Goal: Information Seeking & Learning: Check status

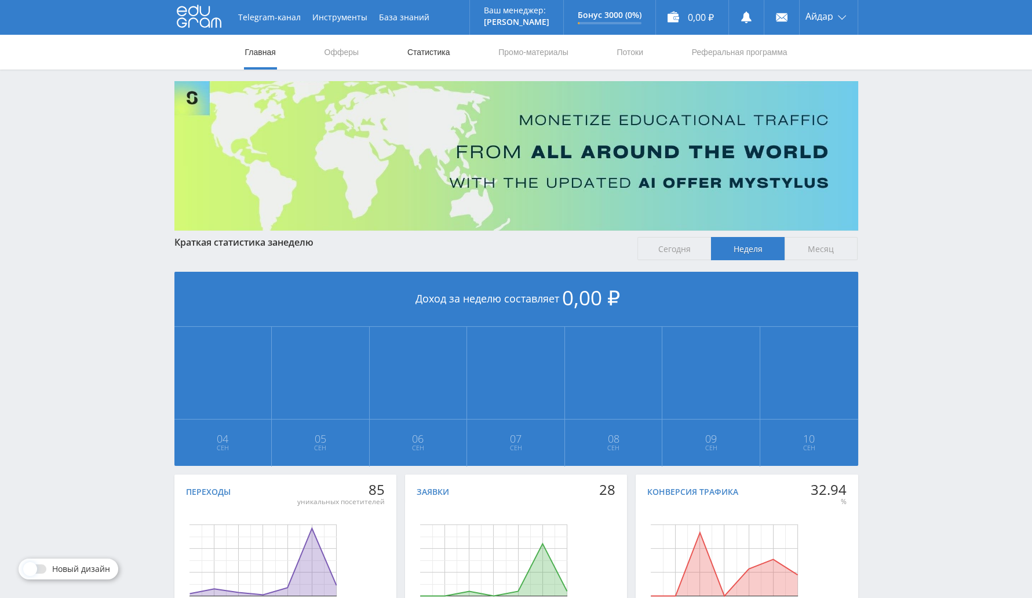
drag, startPoint x: 428, startPoint y: 43, endPoint x: 444, endPoint y: 50, distance: 17.9
click at [427, 43] on link "Статистика" at bounding box center [428, 52] width 45 height 35
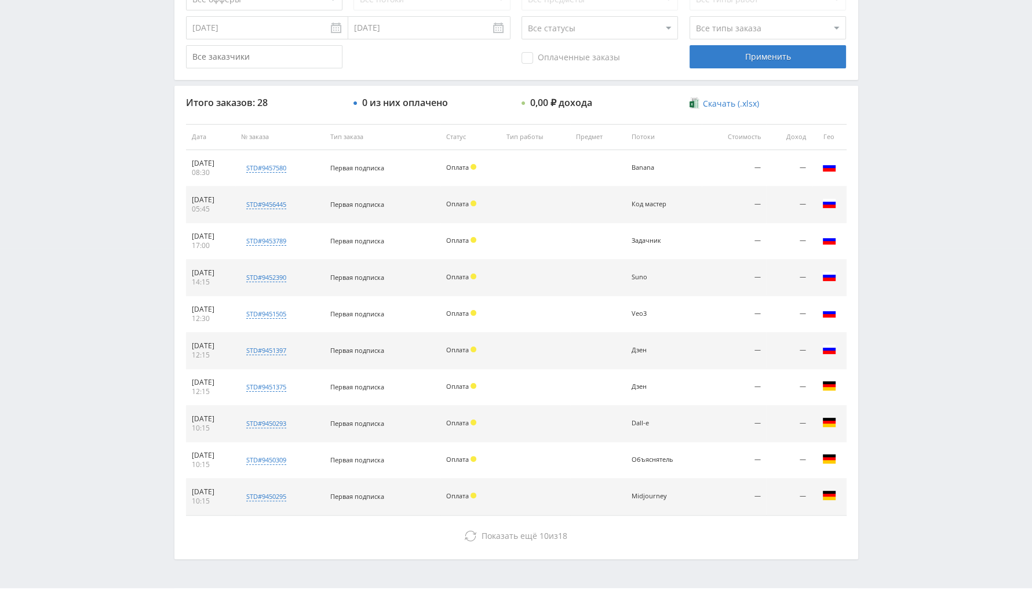
scroll to position [362, 0]
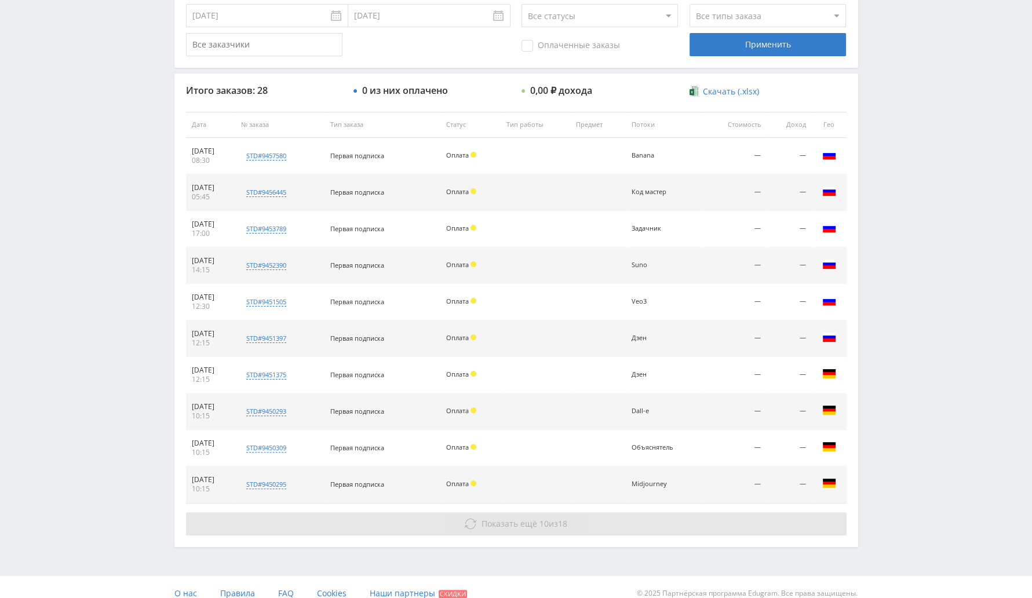
click at [551, 527] on span "Показать ещё 10 из 18" at bounding box center [525, 523] width 86 height 11
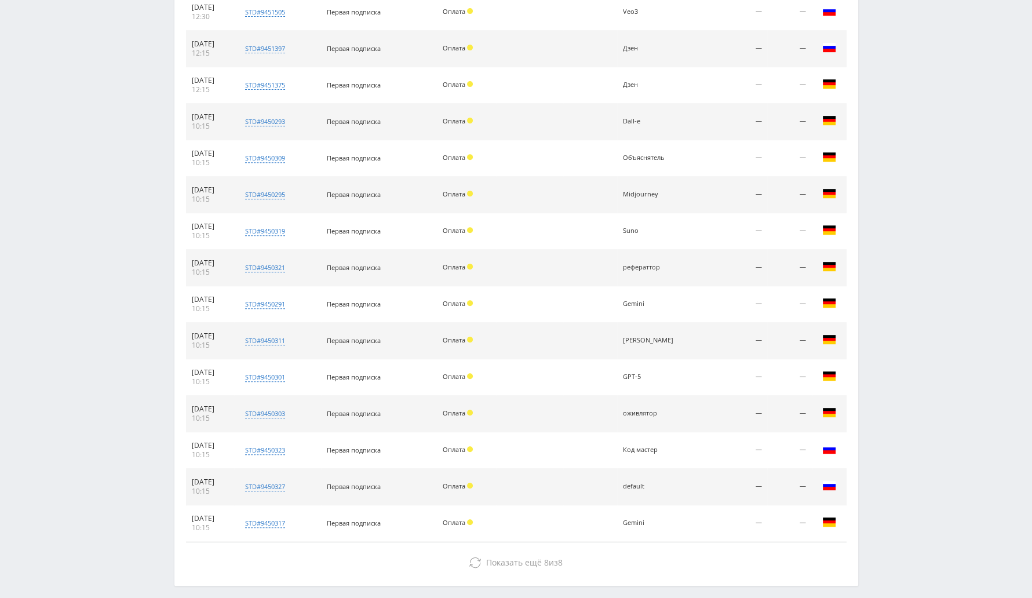
scroll to position [701, 0]
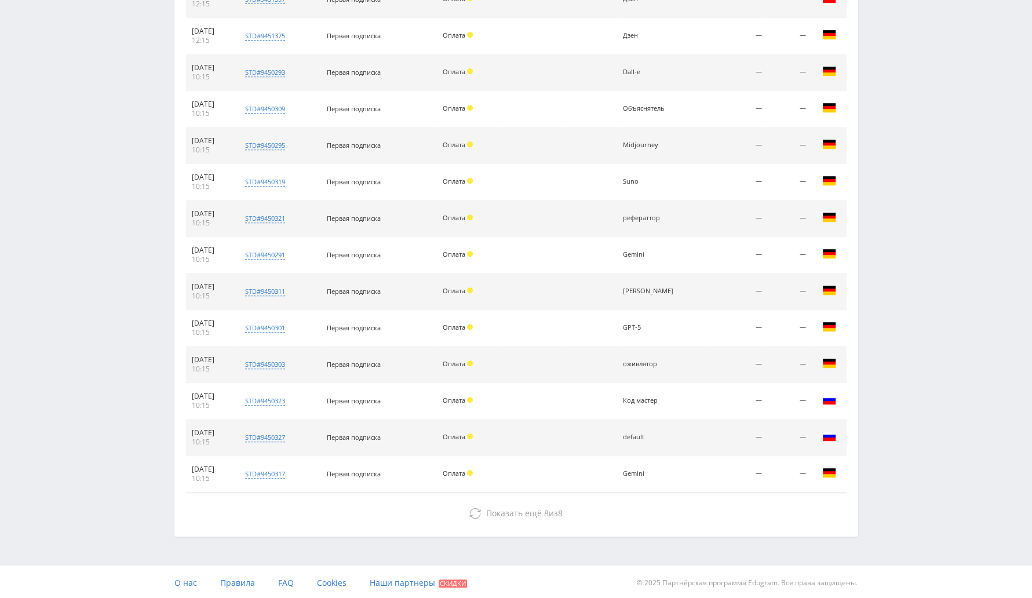
click at [635, 498] on div "Итого заказов: 28 0 из них оплачено 0,00 ₽ дохода Скачать (.xlsx) Дата № заказа…" at bounding box center [516, 135] width 684 height 801
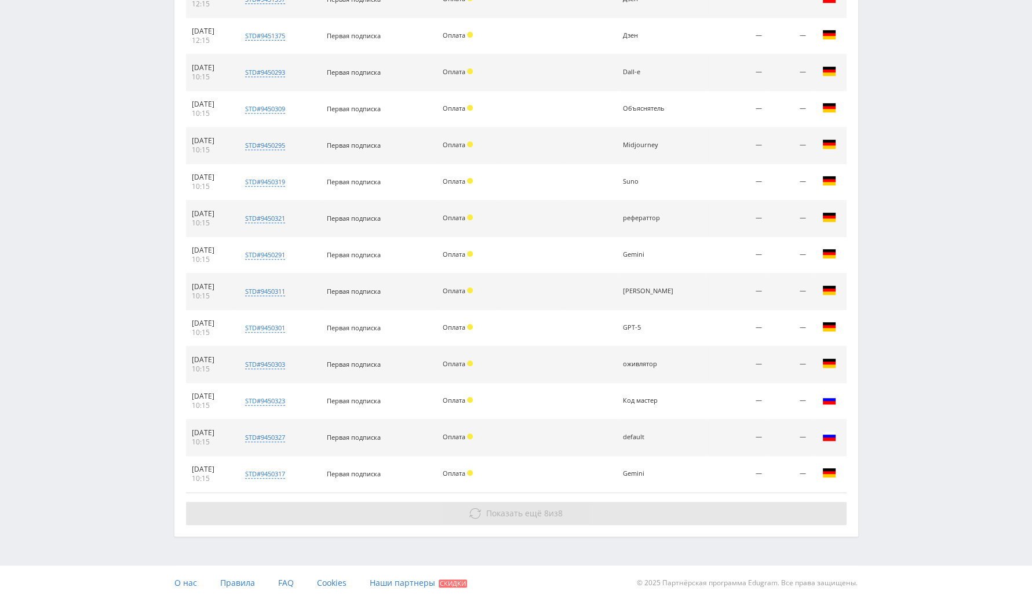
click at [640, 513] on button "Показать ещё 8 из 8" at bounding box center [516, 513] width 661 height 23
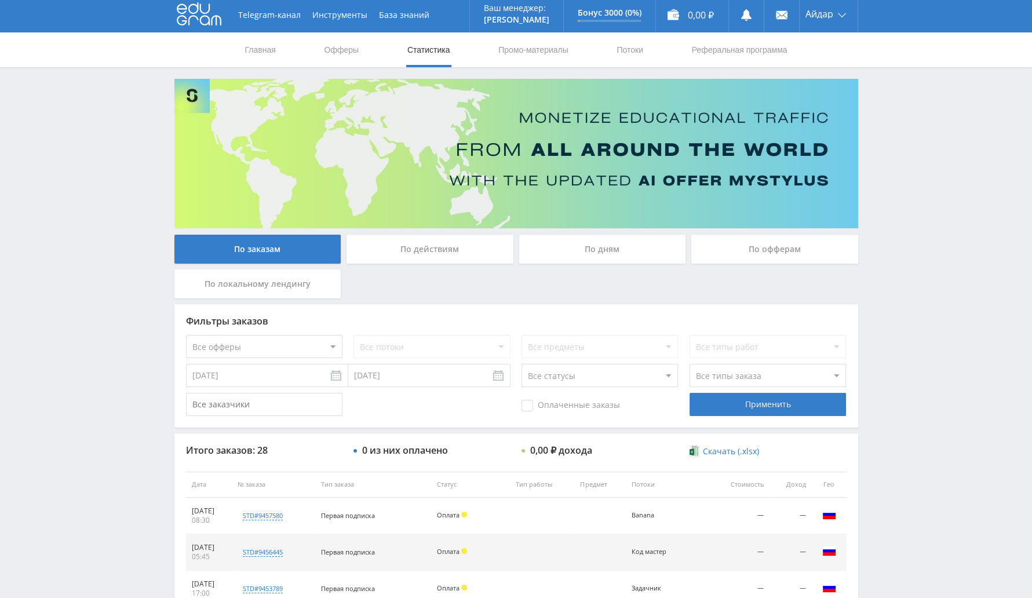
scroll to position [0, 0]
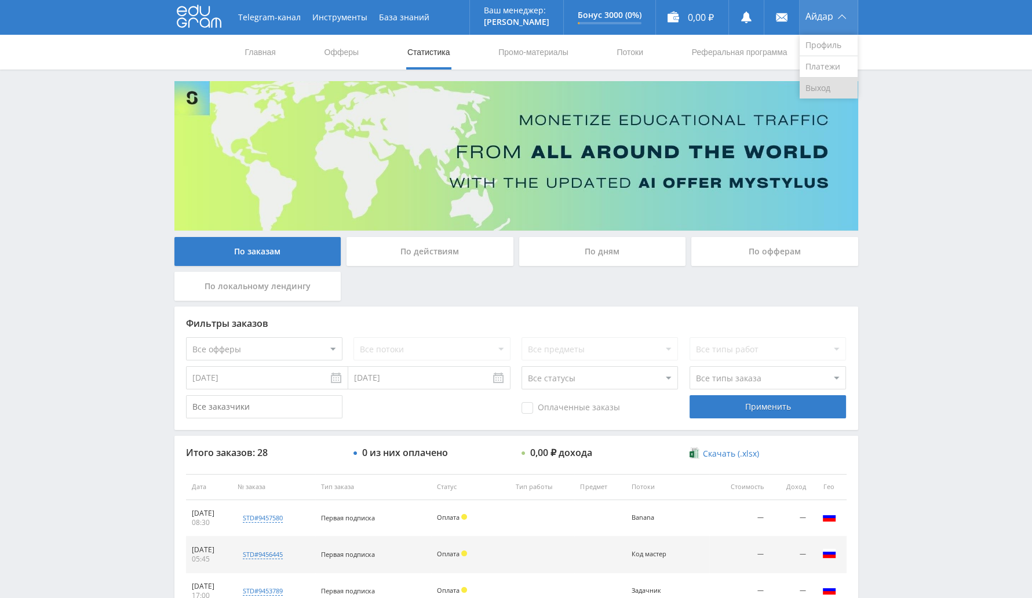
click at [821, 85] on link "Выход" at bounding box center [829, 88] width 58 height 21
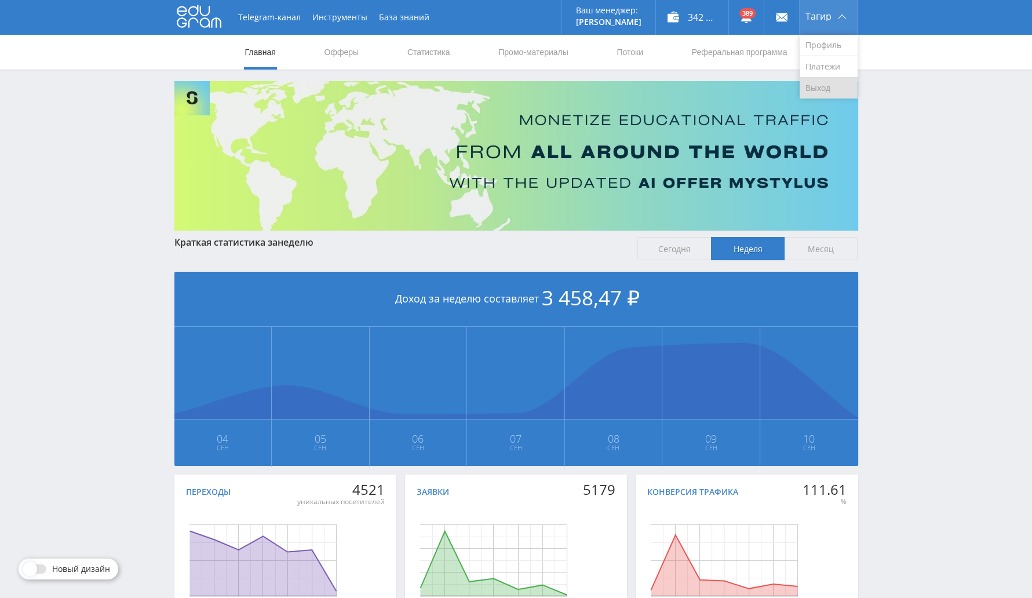
click at [822, 95] on link "Выход" at bounding box center [829, 88] width 58 height 21
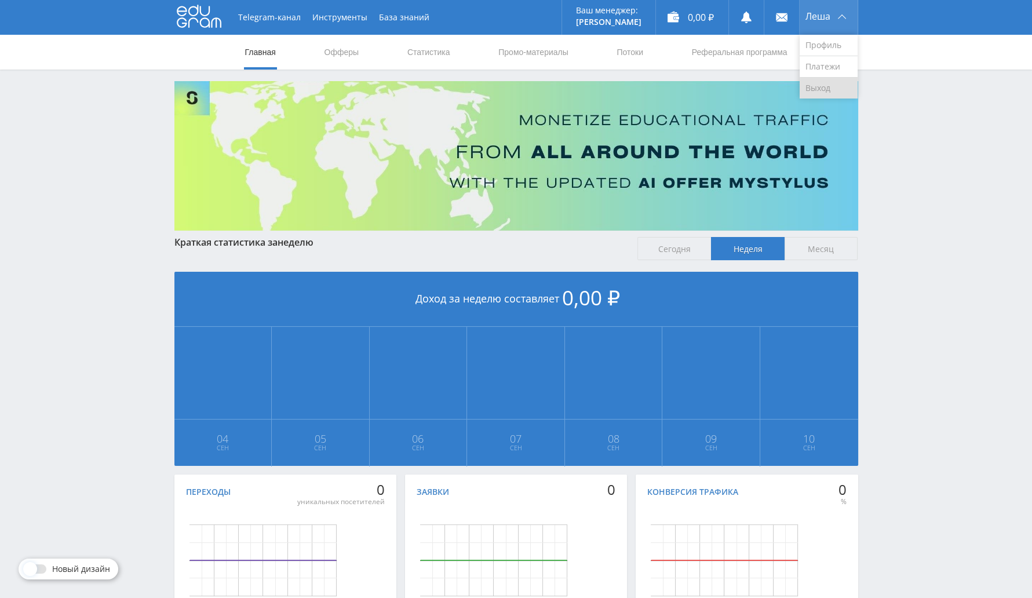
click at [828, 96] on link "Выход" at bounding box center [829, 88] width 58 height 21
click at [817, 88] on link "Выход" at bounding box center [829, 88] width 58 height 21
click at [702, 17] on div "5 867,19 ₽" at bounding box center [680, 17] width 72 height 35
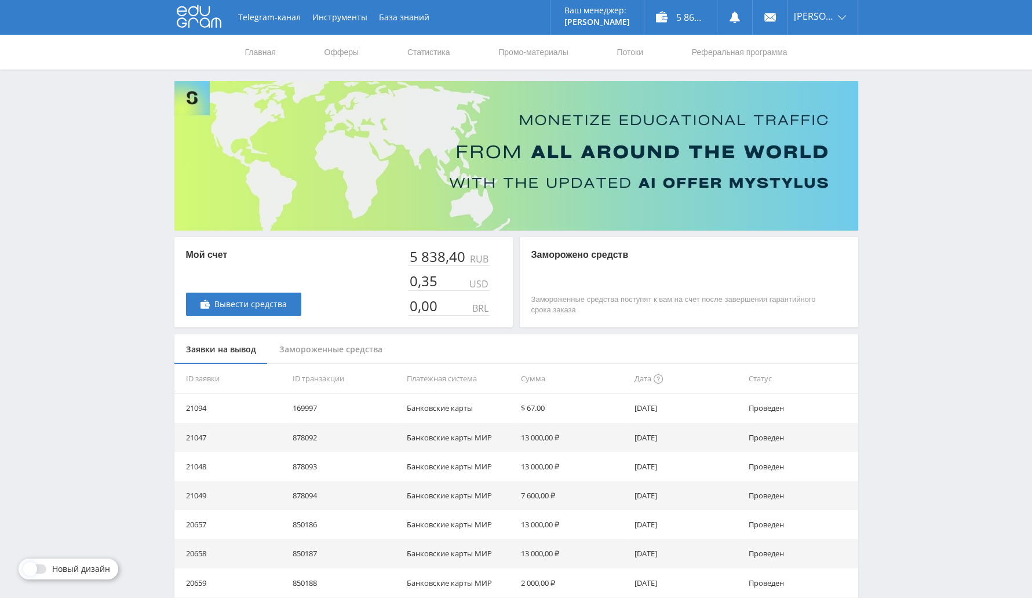
drag, startPoint x: 628, startPoint y: 415, endPoint x: 684, endPoint y: 401, distance: 57.9
click at [684, 401] on tr "21094 169997 Банковские карты $ 67.00 17.04.2023 Проведен" at bounding box center [516, 407] width 684 height 29
click at [420, 49] on link "Статистика" at bounding box center [428, 52] width 45 height 35
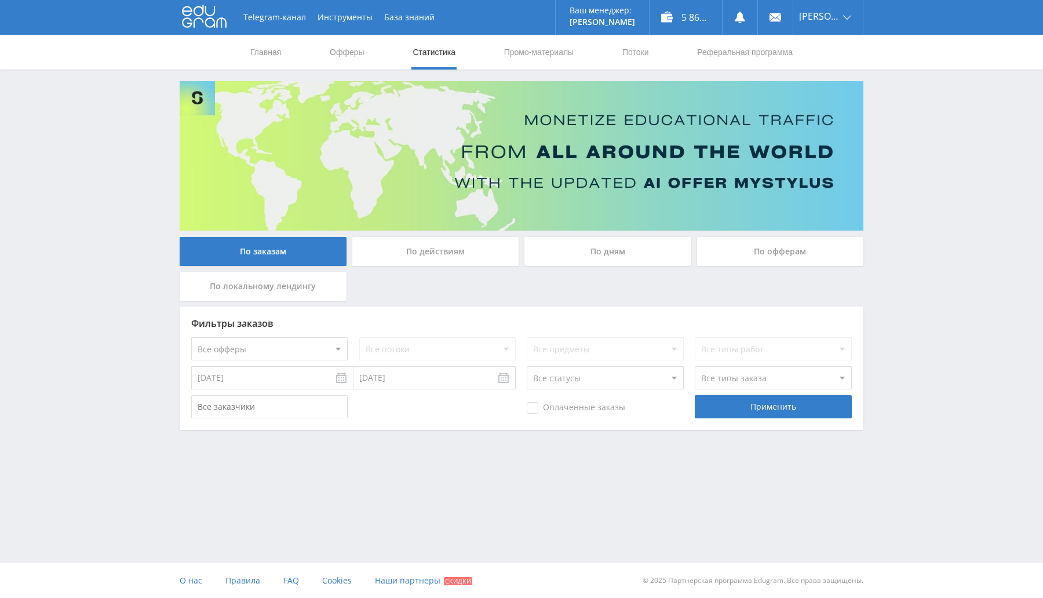
click at [297, 375] on input "03.09.2025" at bounding box center [272, 377] width 162 height 23
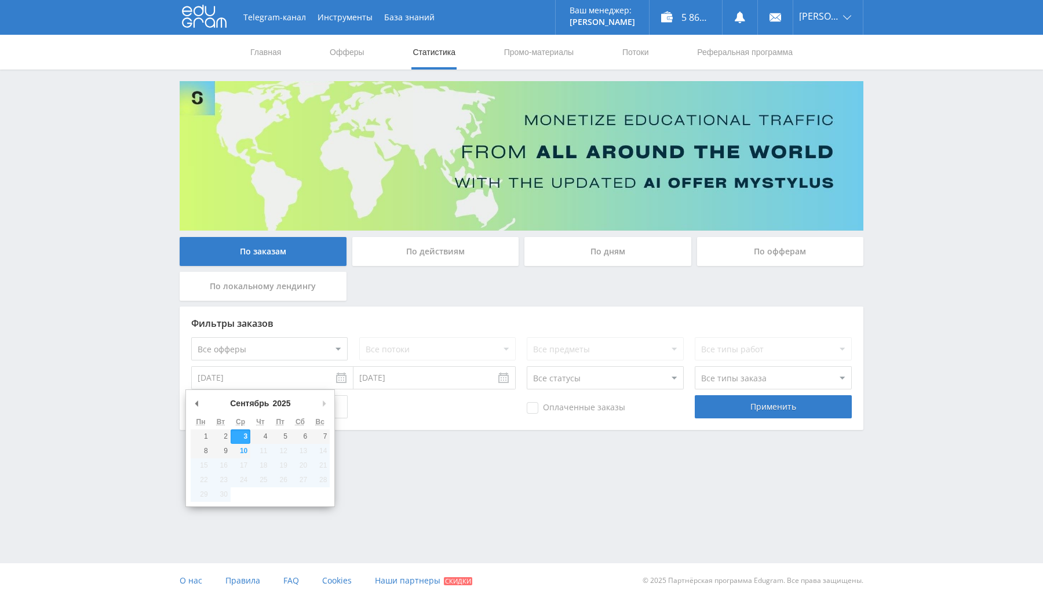
click at [292, 398] on select "2015 2016 2017 2018 2019 2020 2021 2022 2023 2024 2025" at bounding box center [286, 404] width 31 height 12
type input "01.09.2015"
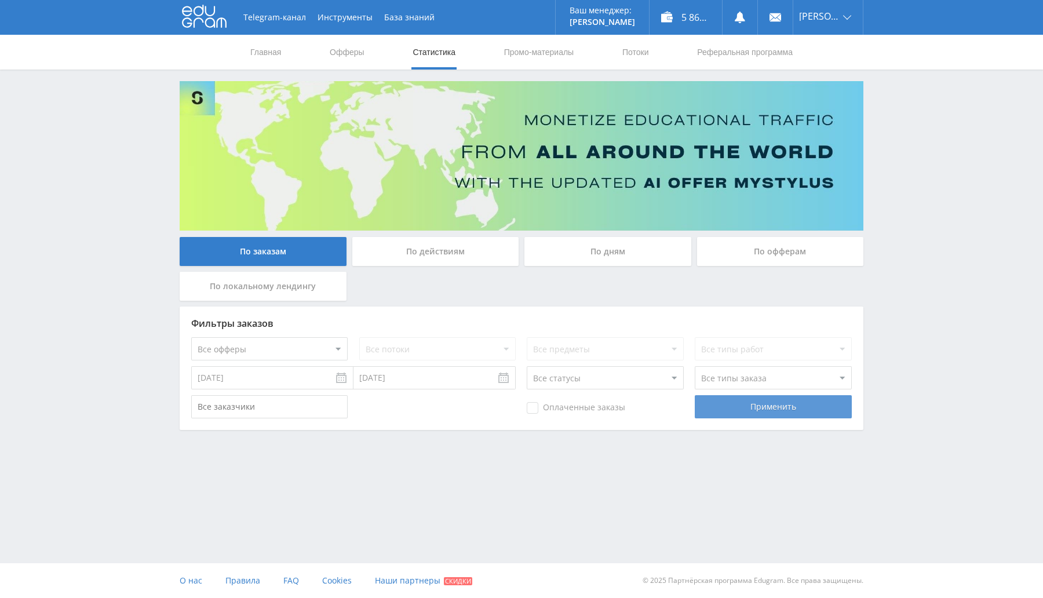
click at [725, 400] on div "Применить" at bounding box center [773, 406] width 156 height 23
click at [777, 263] on div "По офферам" at bounding box center [780, 251] width 167 height 29
click at [0, 0] on input "По офферам" at bounding box center [0, 0] width 0 height 0
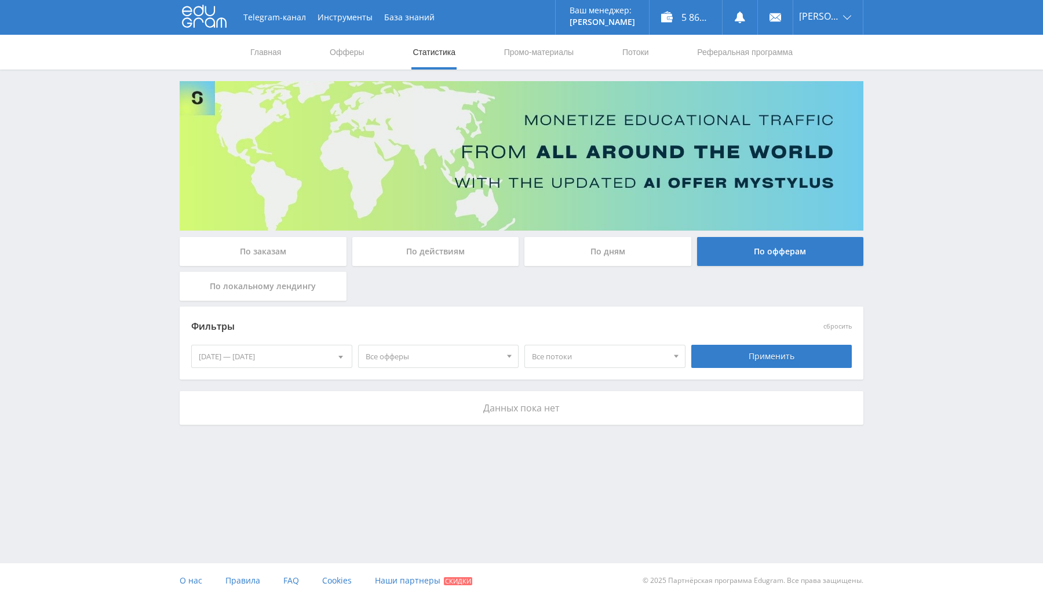
click at [248, 354] on div "04.09.2025 — 10.09.2025" at bounding box center [272, 356] width 160 height 22
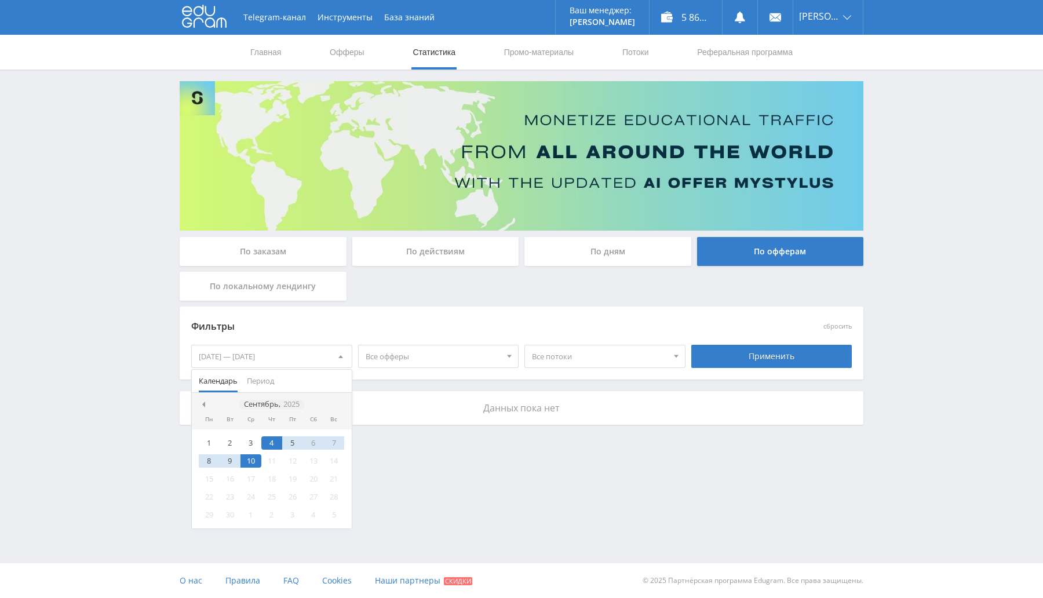
click at [290, 403] on icon "2025" at bounding box center [291, 404] width 16 height 9
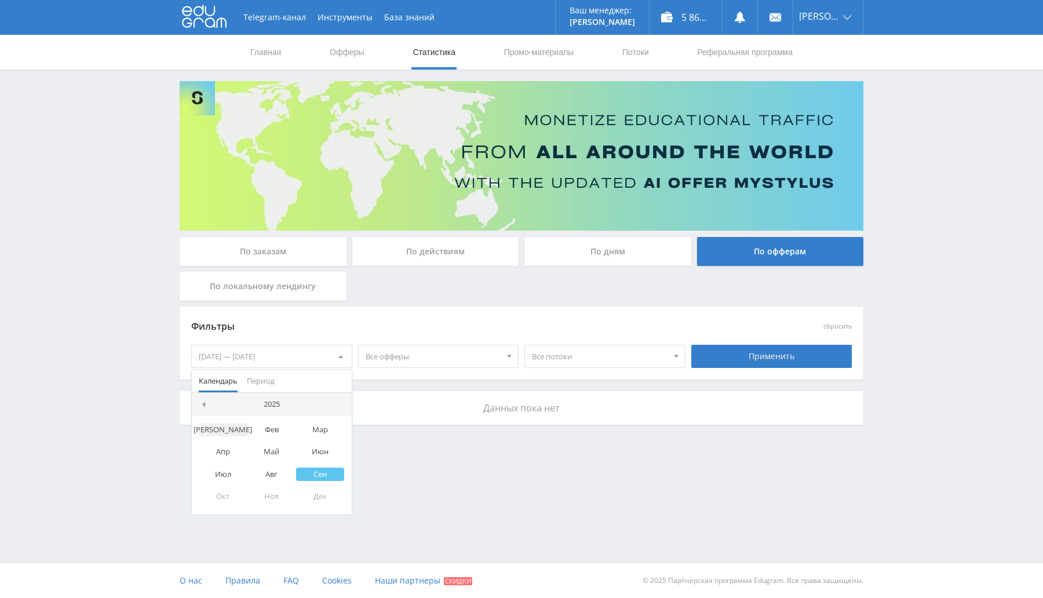
click at [231, 425] on div "Янв" at bounding box center [223, 429] width 49 height 13
click at [282, 404] on icon "2025" at bounding box center [287, 404] width 16 height 9
click at [277, 405] on div "2025" at bounding box center [271, 404] width 25 height 9
click at [246, 427] on div "2020" at bounding box center [253, 429] width 37 height 13
click at [217, 424] on div "Янв" at bounding box center [223, 429] width 49 height 13
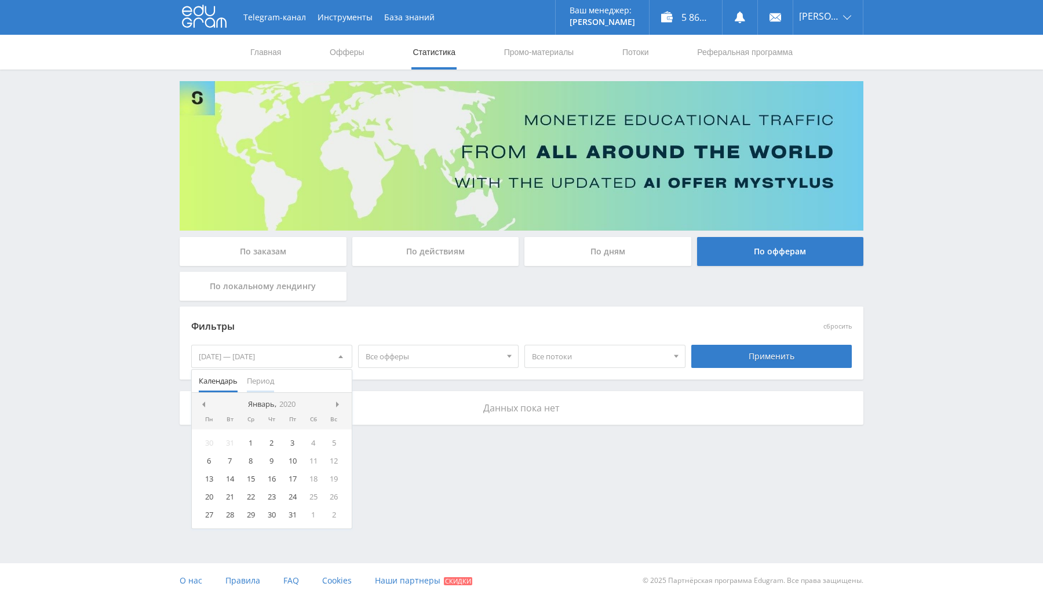
click at [264, 382] on span "Период" at bounding box center [260, 381] width 27 height 23
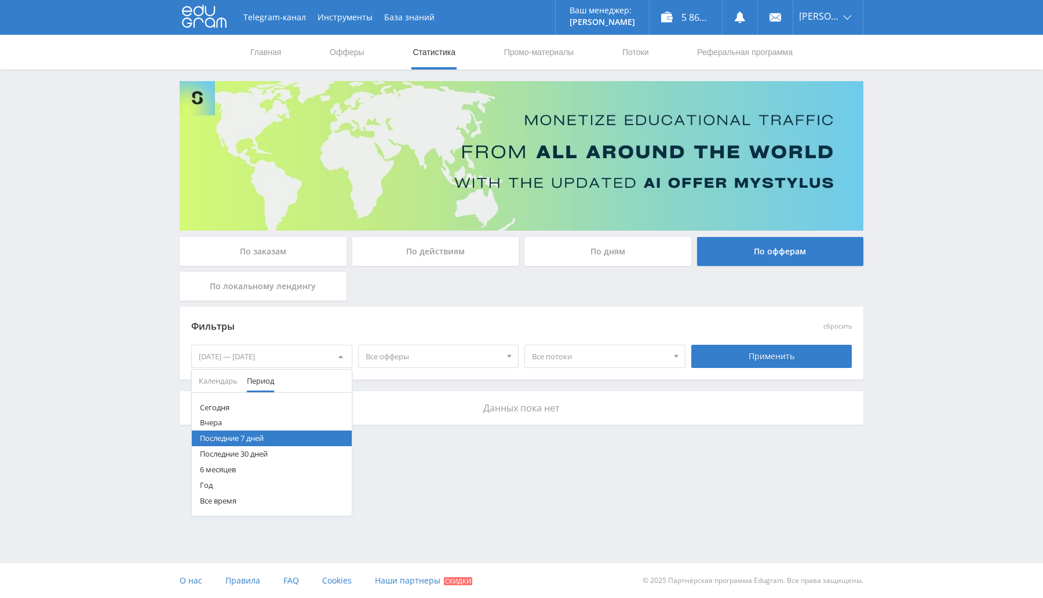
click at [227, 500] on button "Все время" at bounding box center [272, 501] width 160 height 16
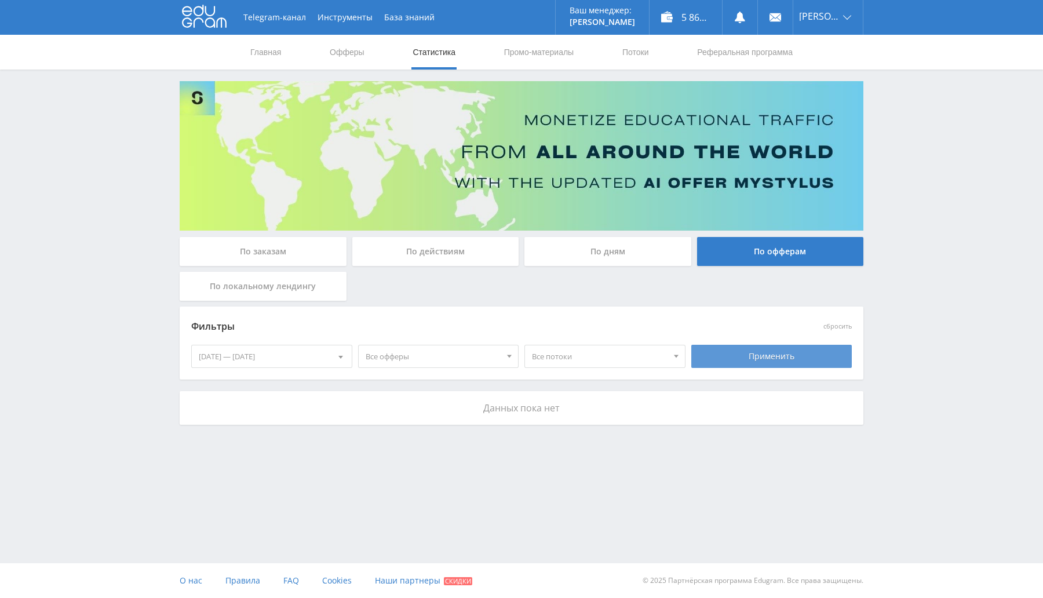
click at [766, 347] on div "Применить" at bounding box center [771, 356] width 161 height 23
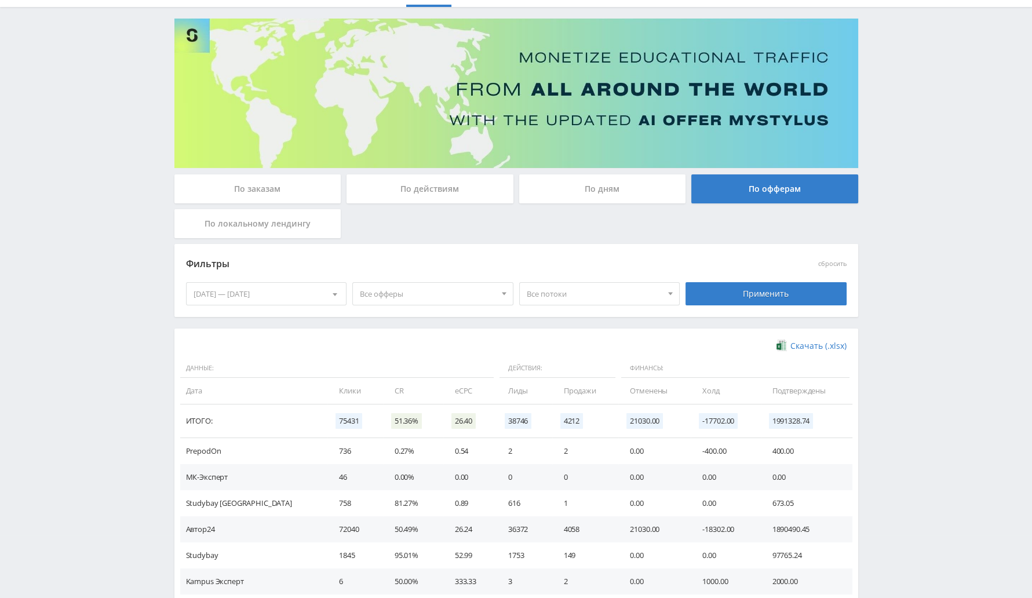
scroll to position [134, 0]
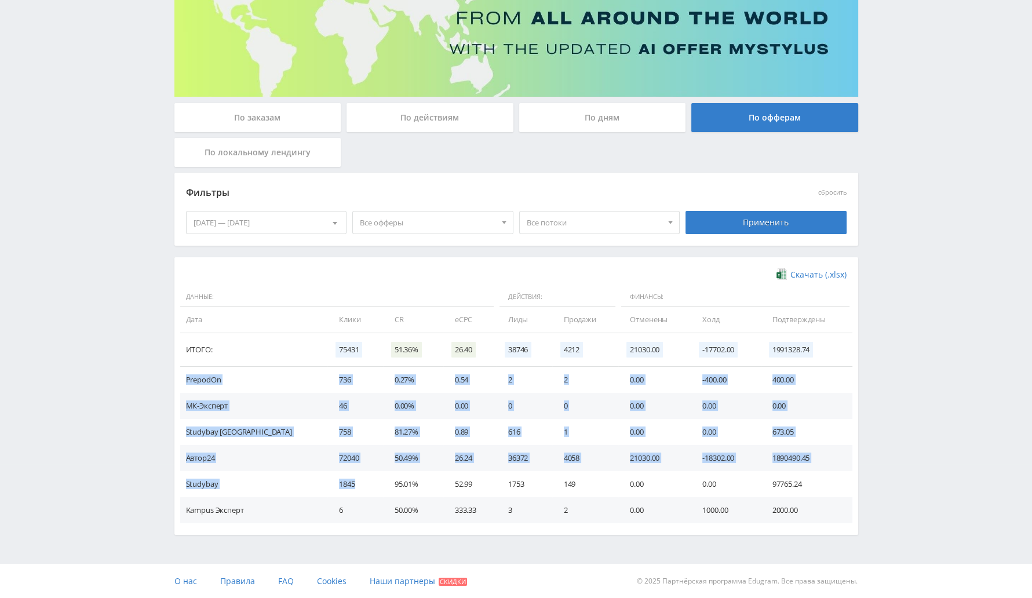
drag, startPoint x: 318, startPoint y: 495, endPoint x: 184, endPoint y: 384, distance: 174.4
click at [184, 384] on tbody "PrepodOn 736 0.27% 0.54 2 2 0.00 -400.00 400.00 МК-Эксперт 46 0.00% 0.00 0 0 0.…" at bounding box center [516, 445] width 672 height 156
click at [209, 402] on td "МК-Эксперт" at bounding box center [254, 406] width 148 height 26
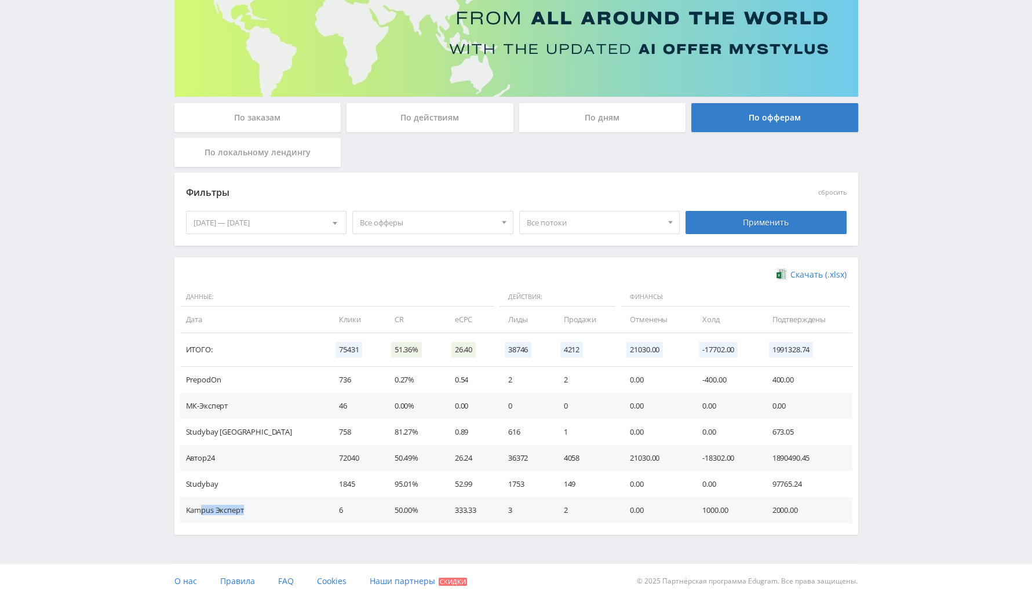
drag, startPoint x: 198, startPoint y: 507, endPoint x: 248, endPoint y: 517, distance: 50.8
click at [248, 517] on td "Kampus Эксперт" at bounding box center [254, 510] width 148 height 26
click at [201, 469] on td "Автор24" at bounding box center [254, 458] width 148 height 26
click at [209, 482] on td "Studybay" at bounding box center [254, 484] width 148 height 26
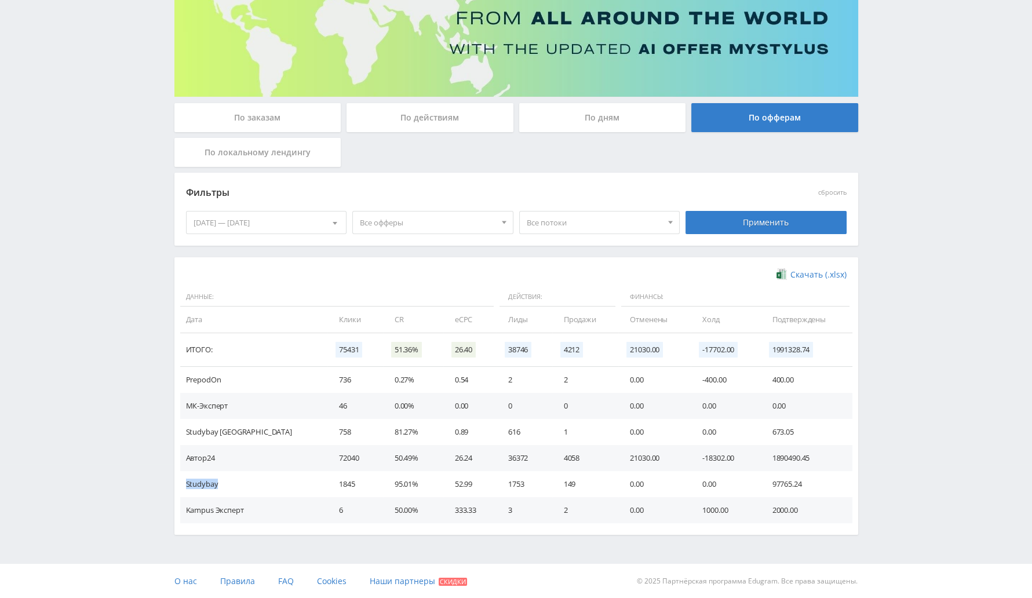
copy td "Studybay"
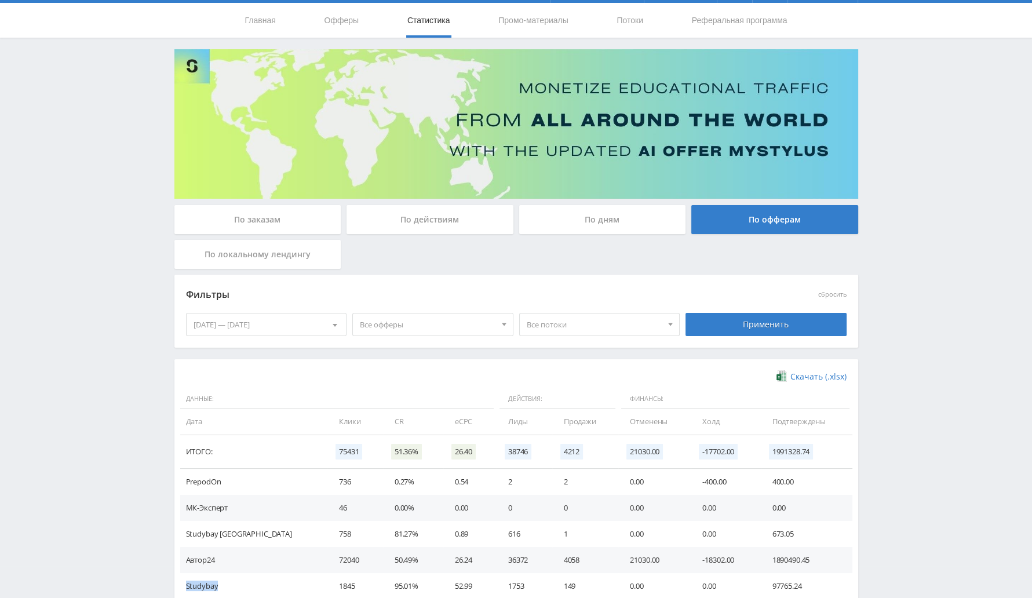
scroll to position [0, 0]
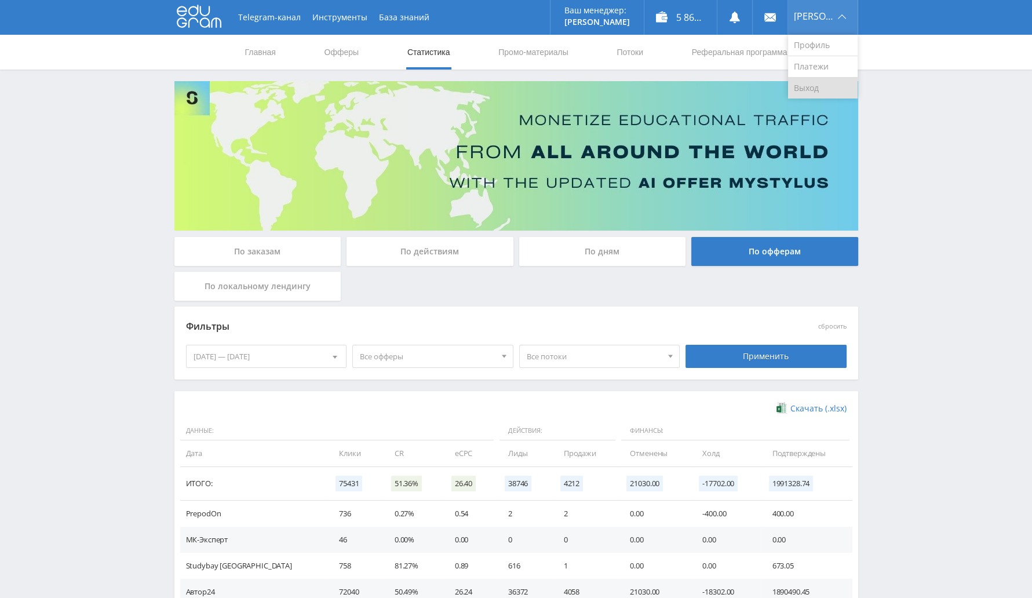
click at [825, 90] on link "Выход" at bounding box center [823, 88] width 70 height 21
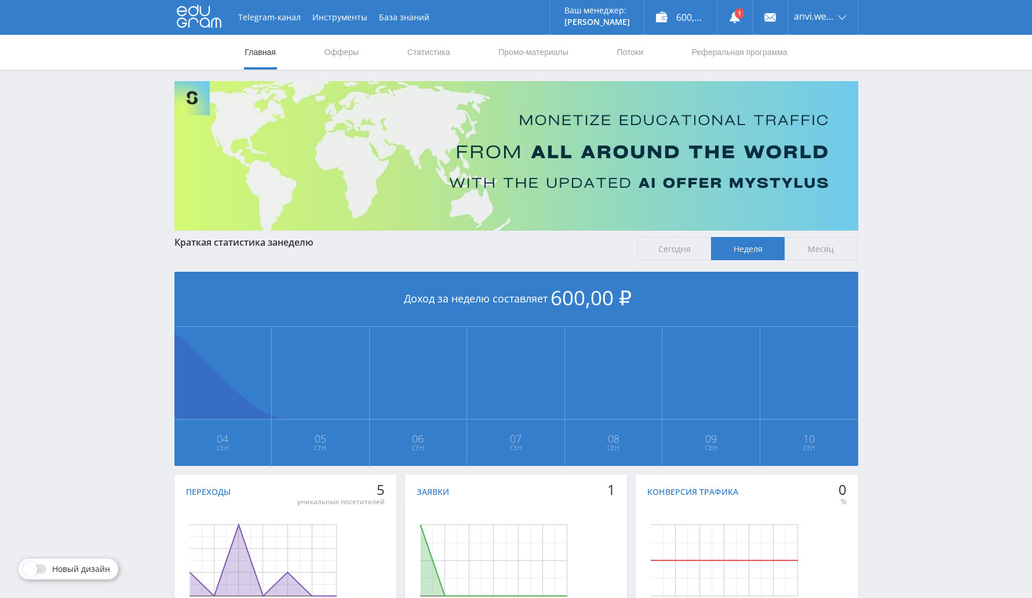
click at [402, 43] on nav "Главная Офферы Статистика Промо-материалы Потоки Реферальная программа" at bounding box center [516, 52] width 545 height 35
click at [454, 53] on nav "Главная Офферы Статистика Промо-материалы Потоки Реферальная программа" at bounding box center [516, 52] width 545 height 35
click at [444, 59] on link "Статистика" at bounding box center [428, 52] width 45 height 35
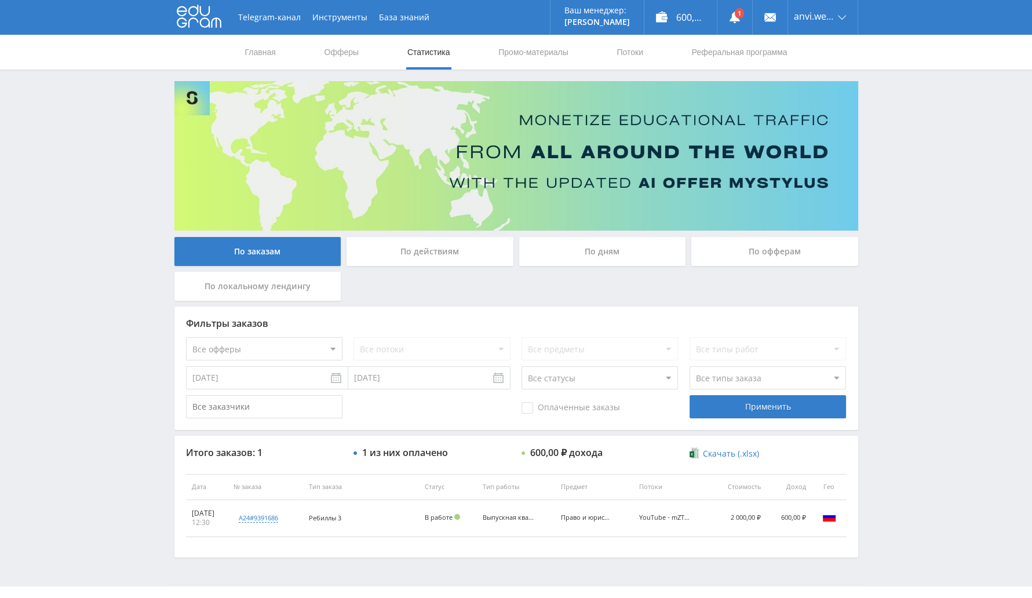
click at [278, 379] on input "[DATE]" at bounding box center [267, 377] width 162 height 23
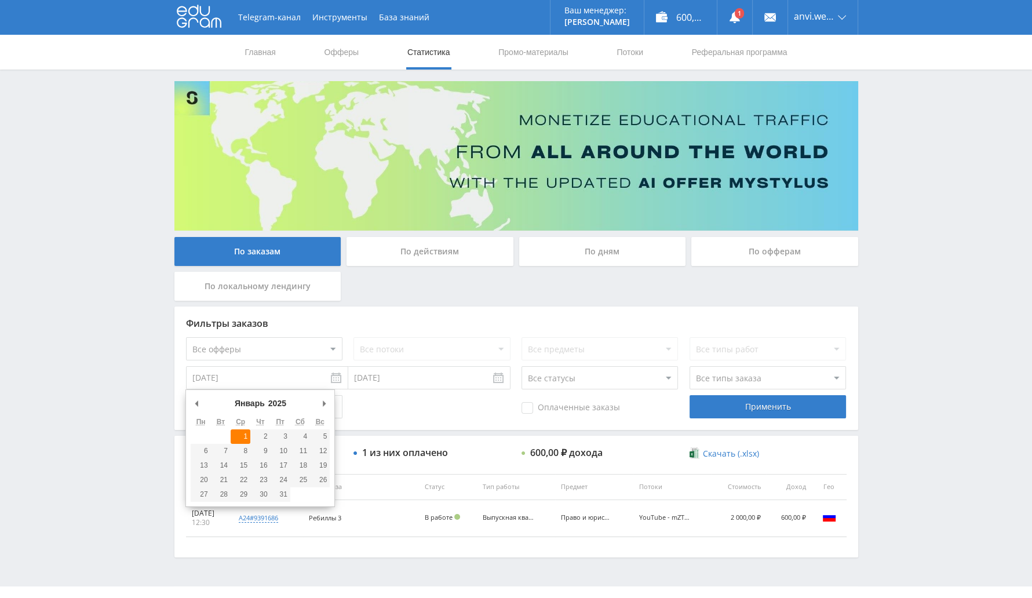
type input "[DATE]"
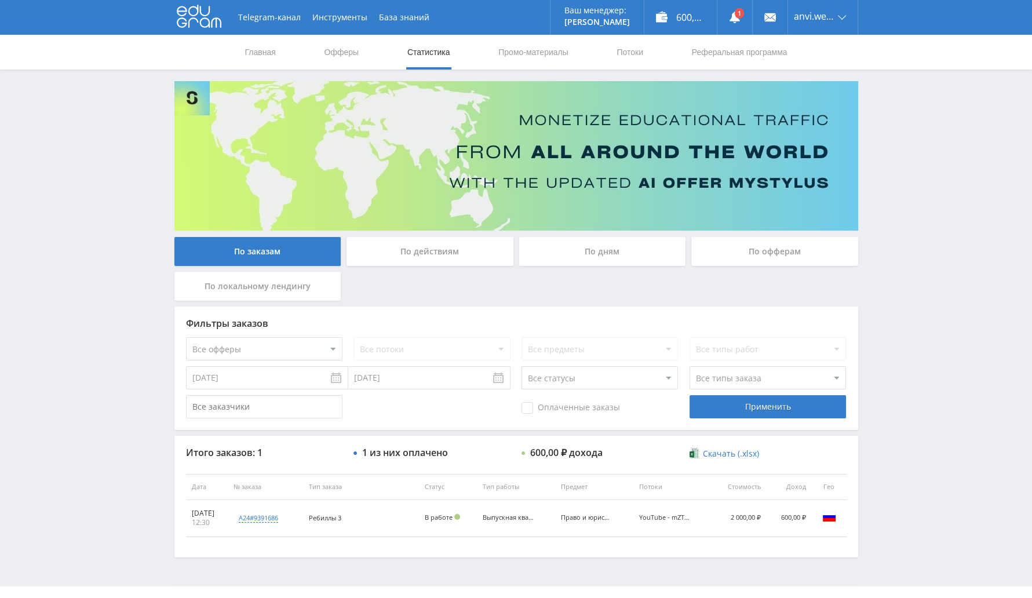
click at [424, 431] on div "Фильтры заказов Все офферы MyStylus MyStylus - Revshare Кампус AI Studybay Авто…" at bounding box center [516, 432] width 684 height 251
click at [768, 405] on div "Применить" at bounding box center [768, 406] width 156 height 23
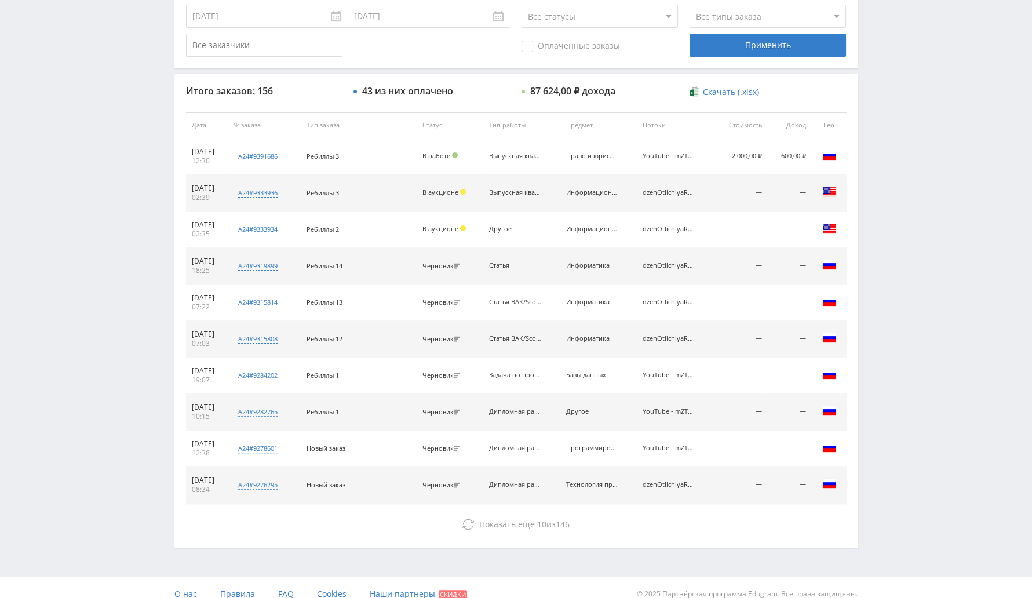
scroll to position [374, 0]
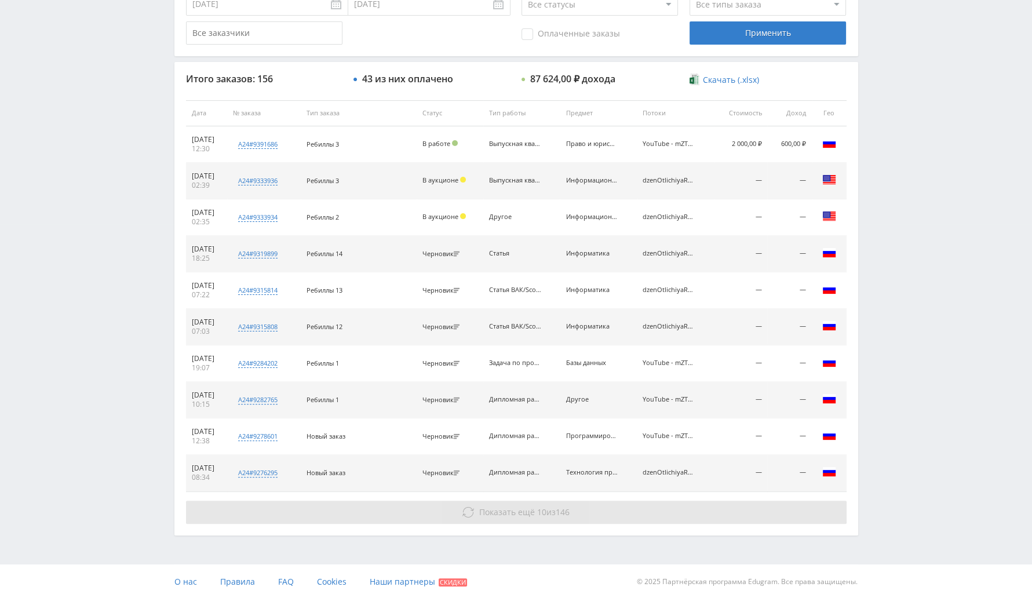
click at [527, 510] on span "Показать ещё" at bounding box center [507, 512] width 56 height 11
click at [549, 516] on button "Показать ещё 10 из 146" at bounding box center [516, 512] width 661 height 23
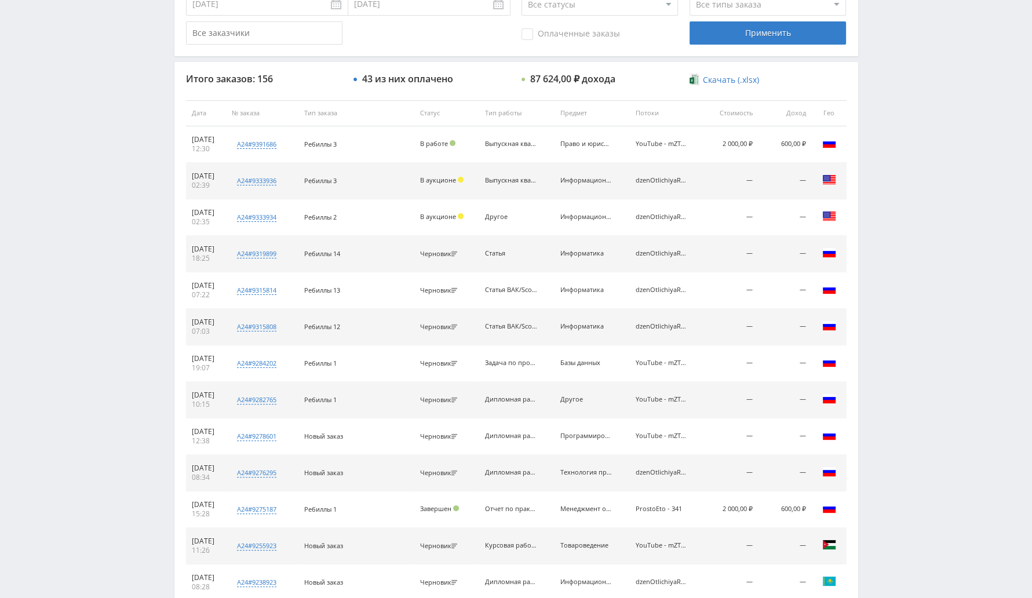
click at [555, 510] on td "Отчет по практике" at bounding box center [516, 509] width 75 height 37
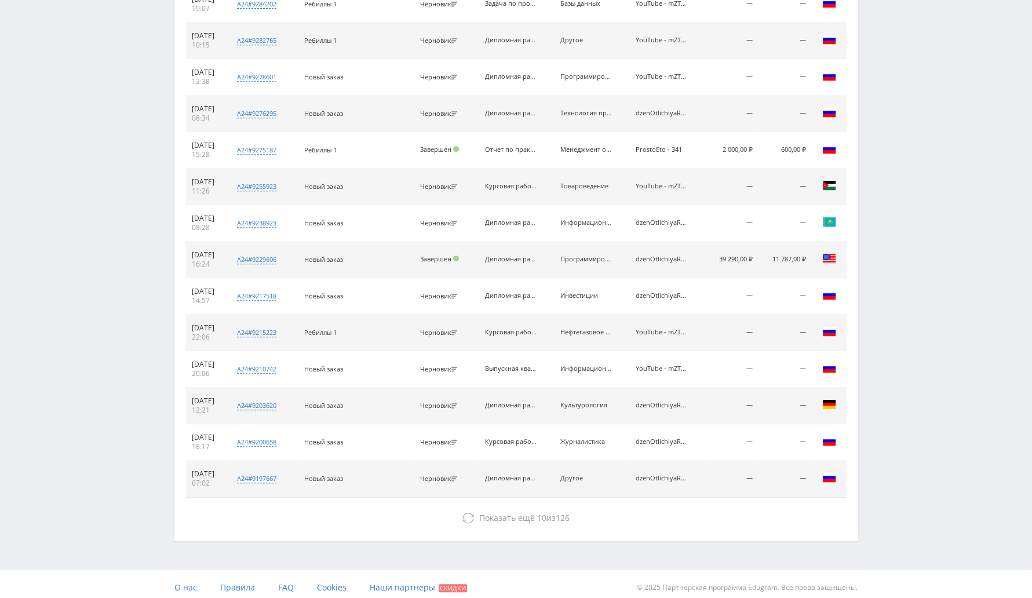
scroll to position [736, 0]
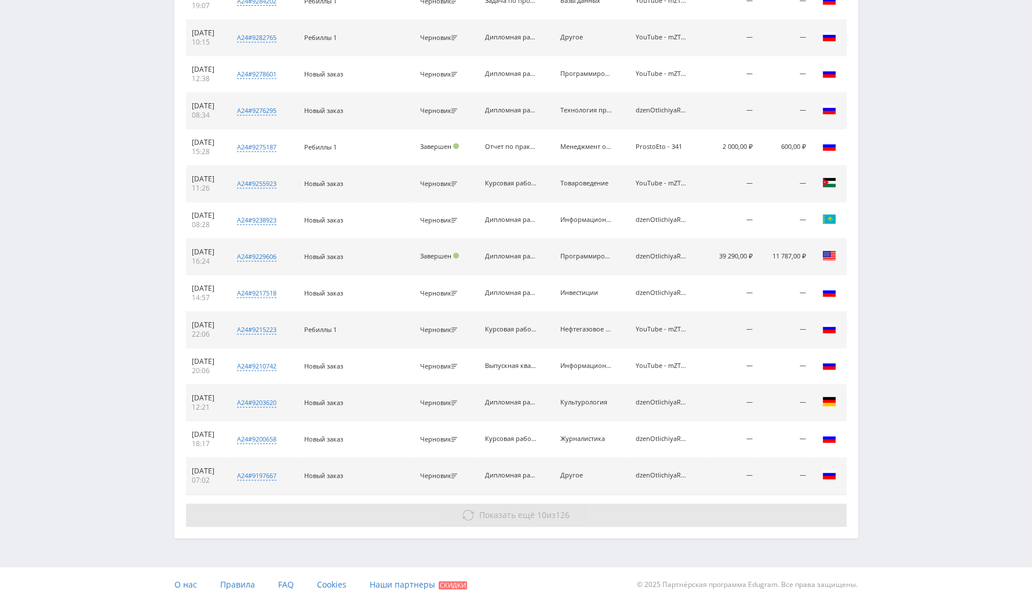
click at [552, 523] on button "Показать ещё 10 из 126" at bounding box center [516, 515] width 661 height 23
click at [534, 523] on button "Показать ещё 10 из 126" at bounding box center [516, 515] width 661 height 23
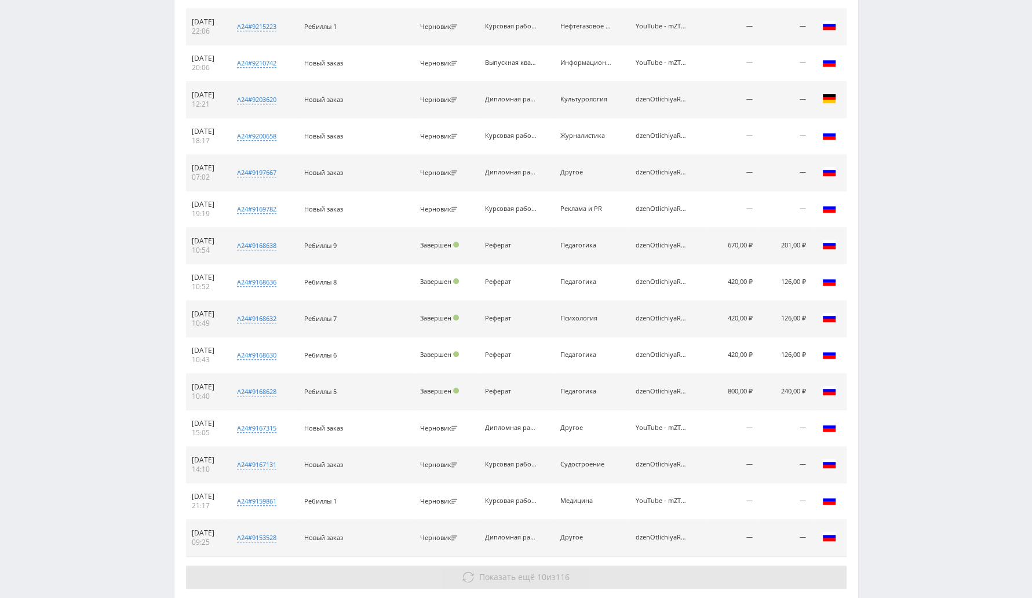
scroll to position [1102, 0]
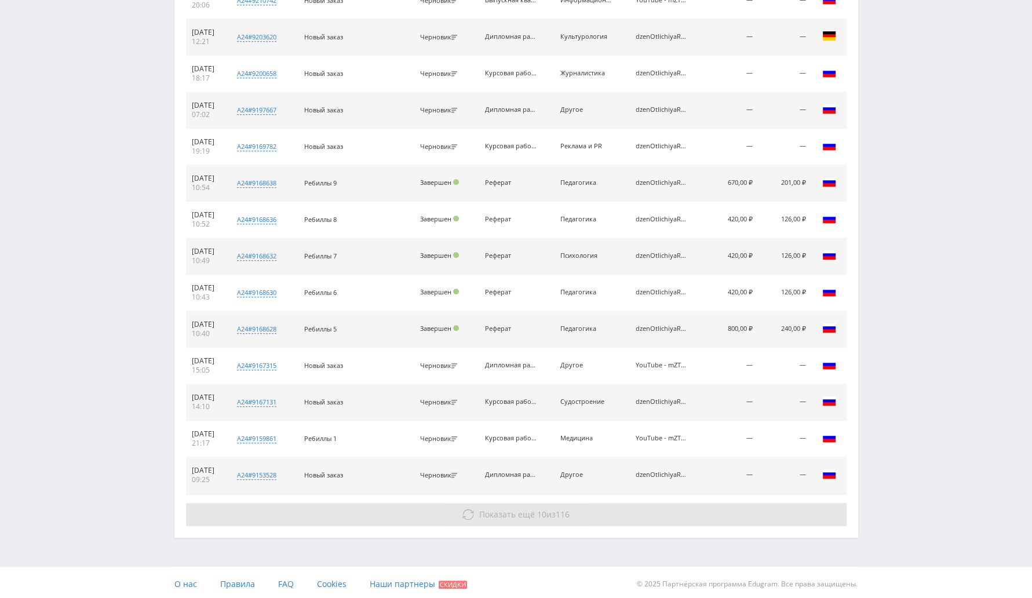
click at [545, 512] on span "Показать ещё 10 из 116" at bounding box center [524, 514] width 90 height 11
click at [612, 512] on button "Показать ещё 10 из 106" at bounding box center [516, 514] width 661 height 23
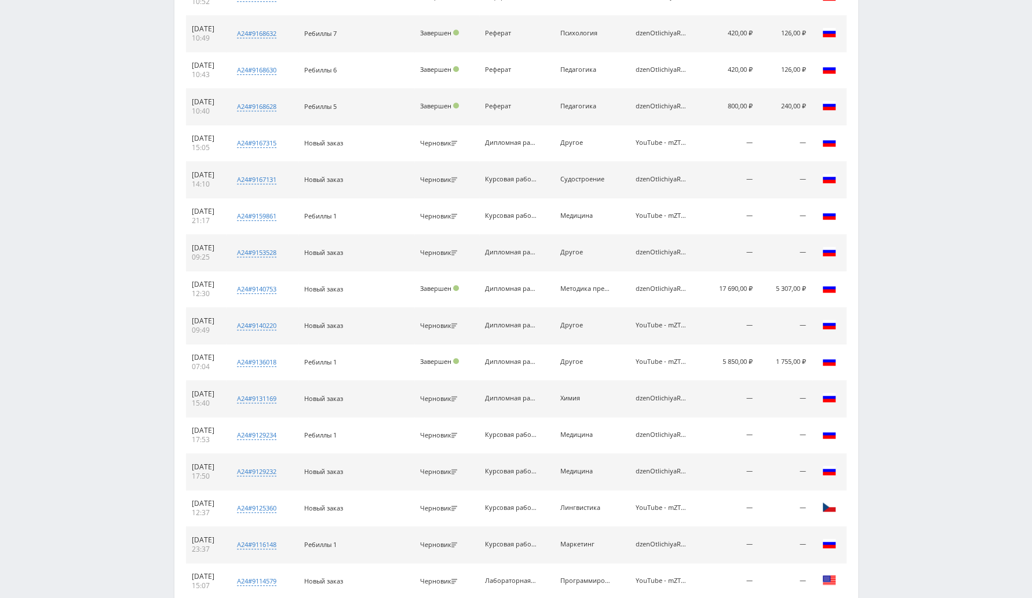
scroll to position [1466, 0]
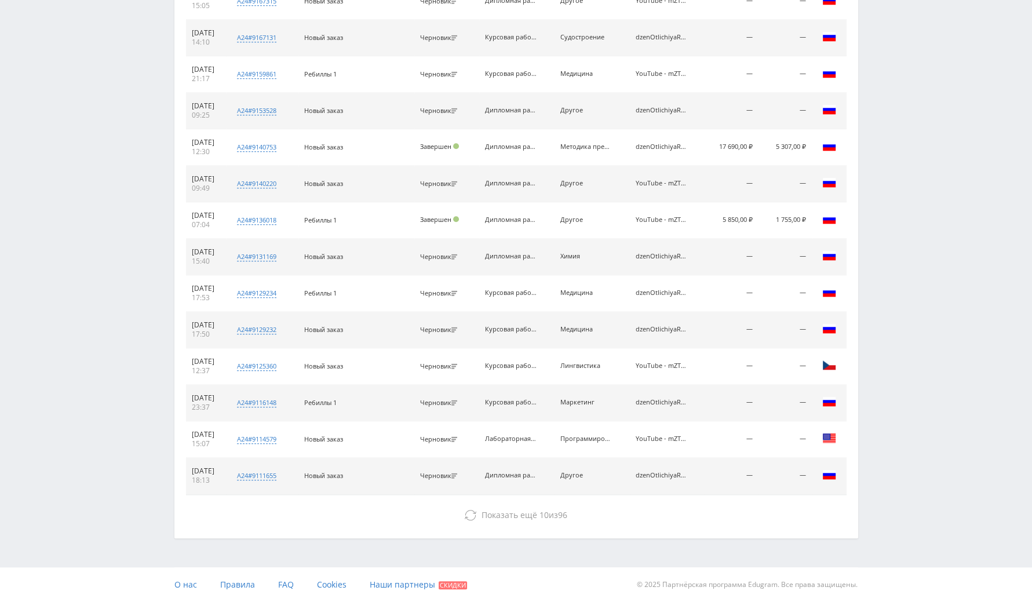
click at [618, 515] on button "Показать ещё 10 из 96" at bounding box center [516, 515] width 661 height 23
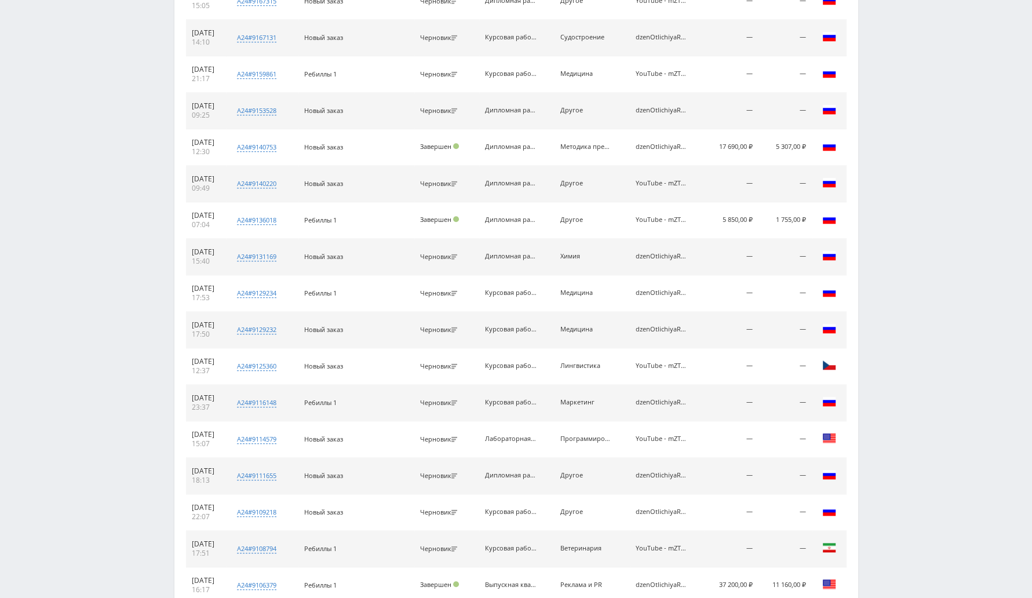
click at [611, 494] on td "Другое" at bounding box center [592, 512] width 75 height 37
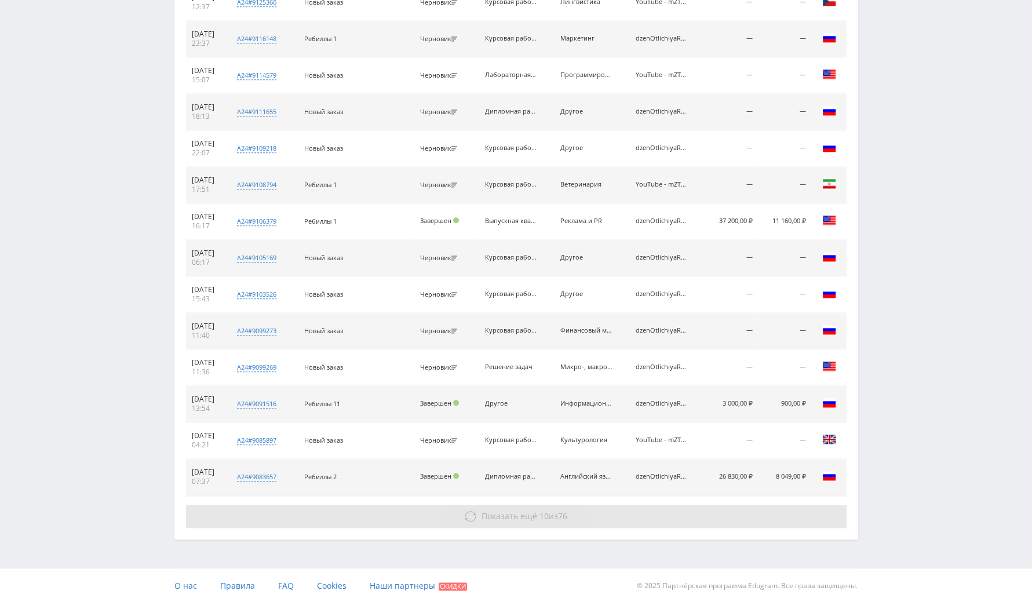
click at [575, 516] on button "Показать ещё 10 из 76" at bounding box center [516, 516] width 661 height 23
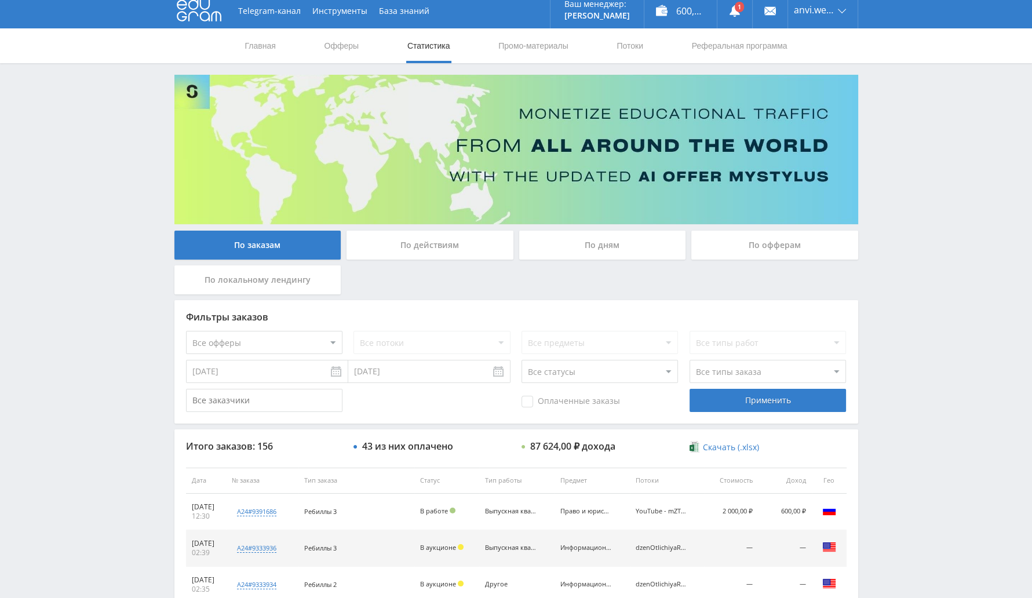
scroll to position [0, 0]
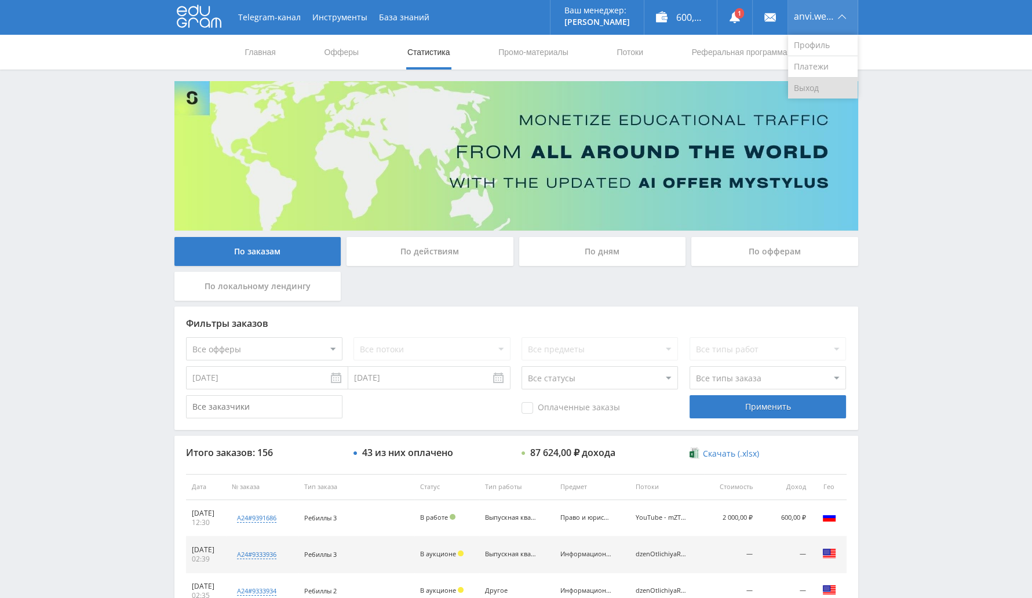
click at [814, 90] on link "Выход" at bounding box center [823, 88] width 70 height 21
